Goal: Information Seeking & Learning: Understand process/instructions

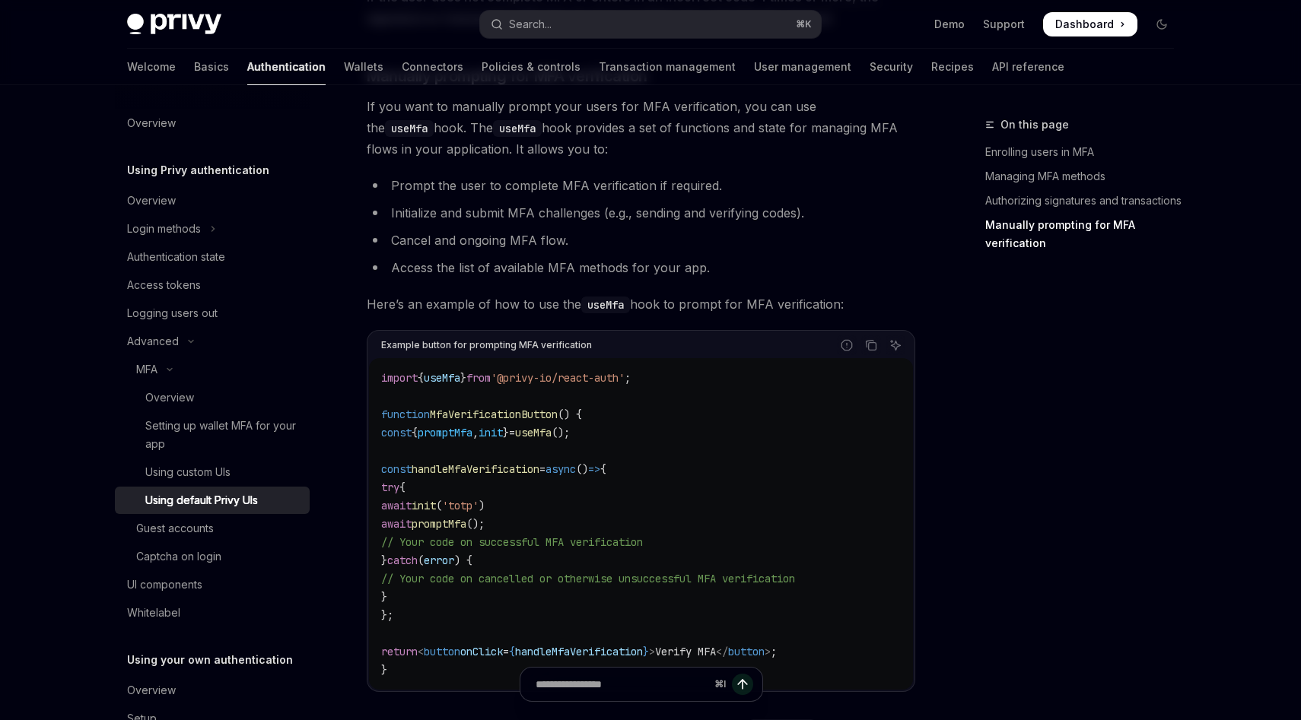
type textarea "*"
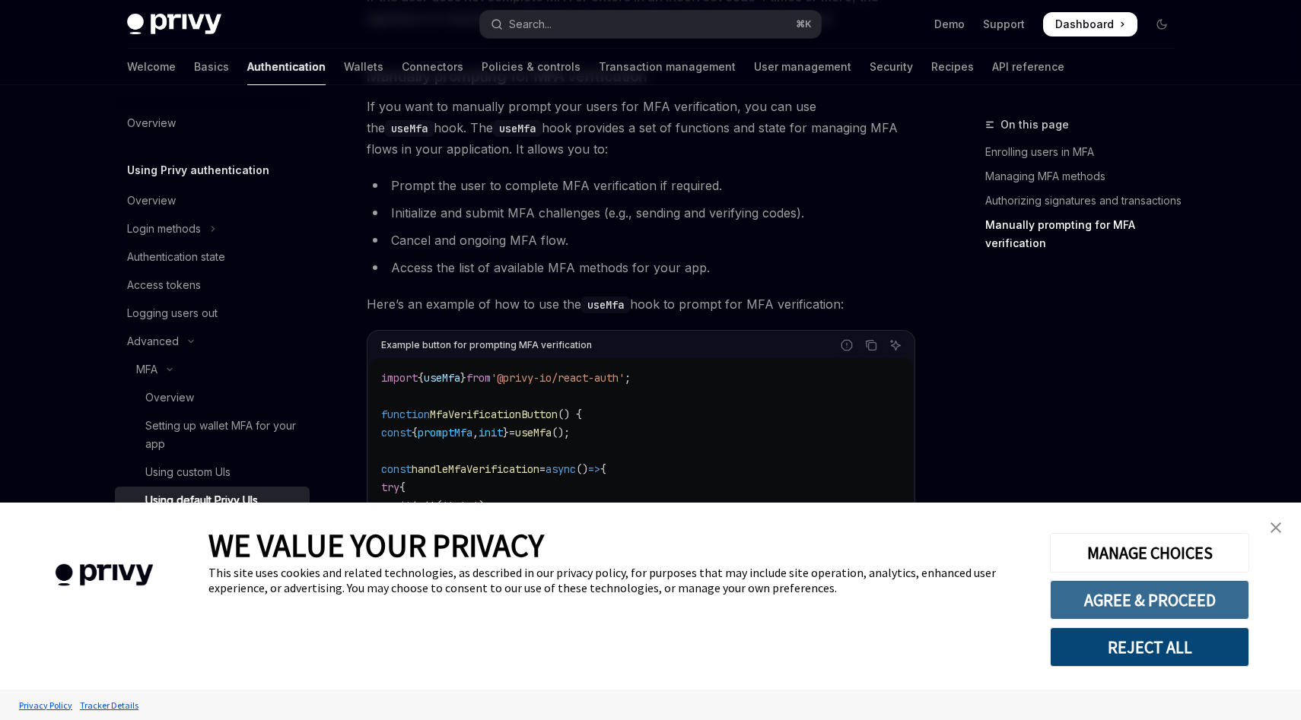
click at [1184, 599] on button "AGREE & PROCEED" at bounding box center [1149, 600] width 199 height 40
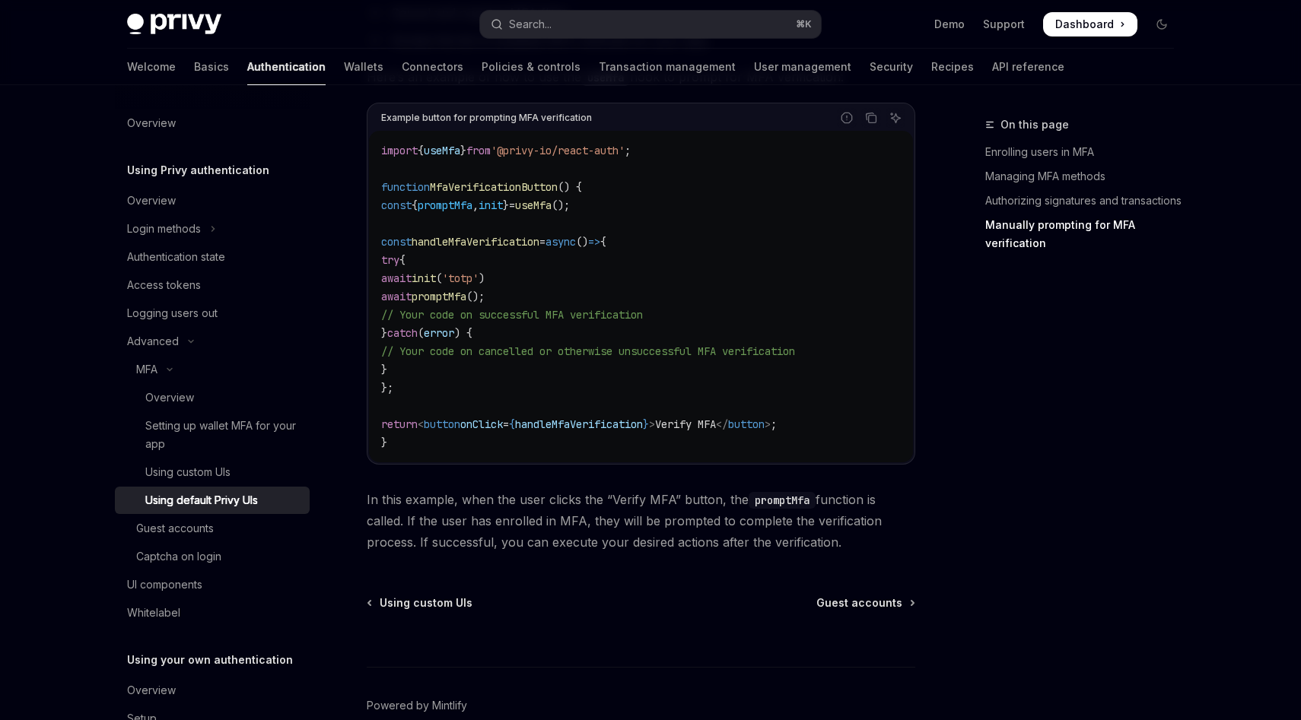
scroll to position [2845, 0]
click at [972, 603] on div "On this page Enrolling users in MFA Managing MFA methods Authorizing signatures…" at bounding box center [1070, 418] width 231 height 605
